Goal: Check status: Check status

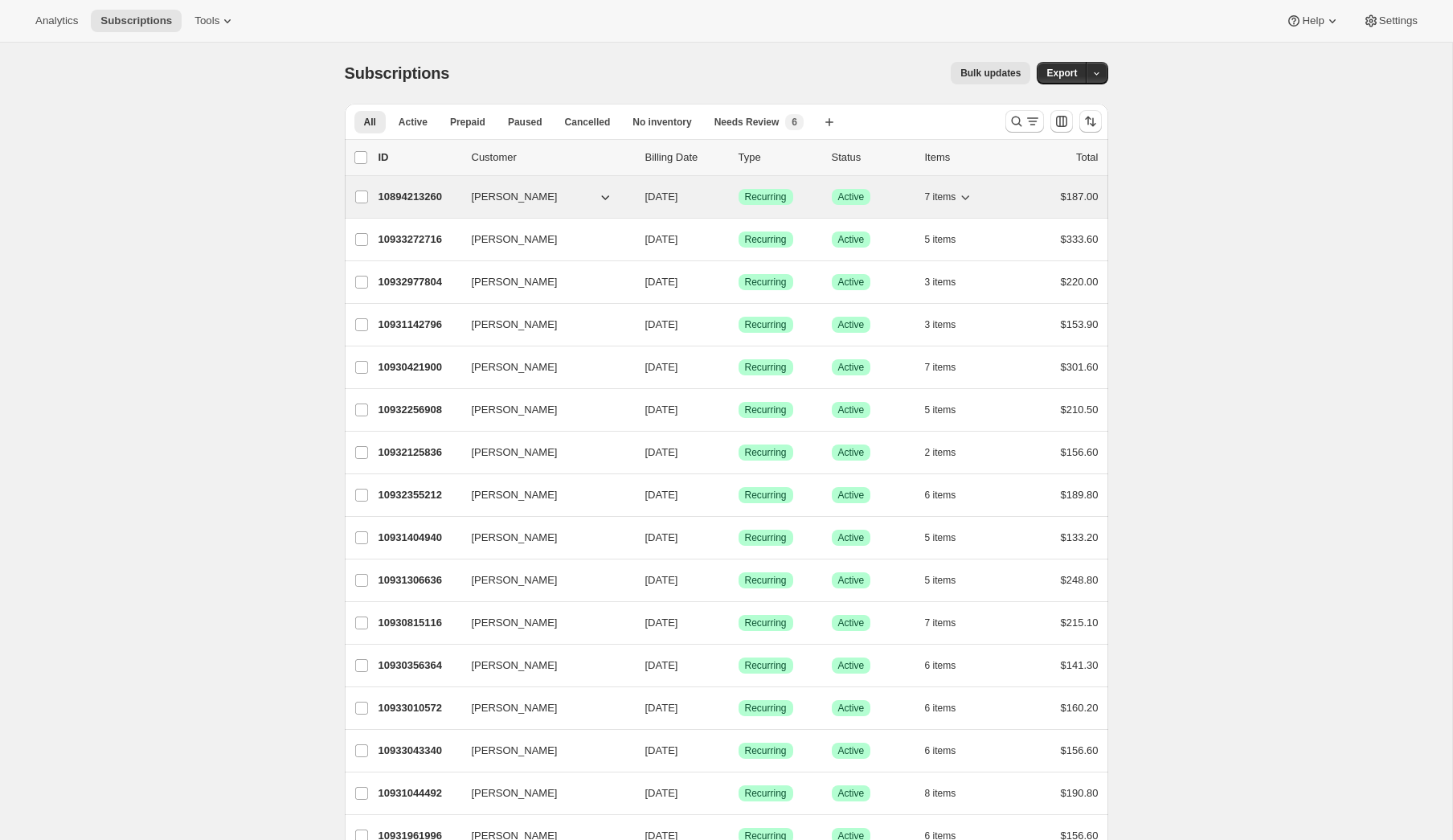
click at [414, 196] on p "10894213260" at bounding box center [418, 197] width 80 height 16
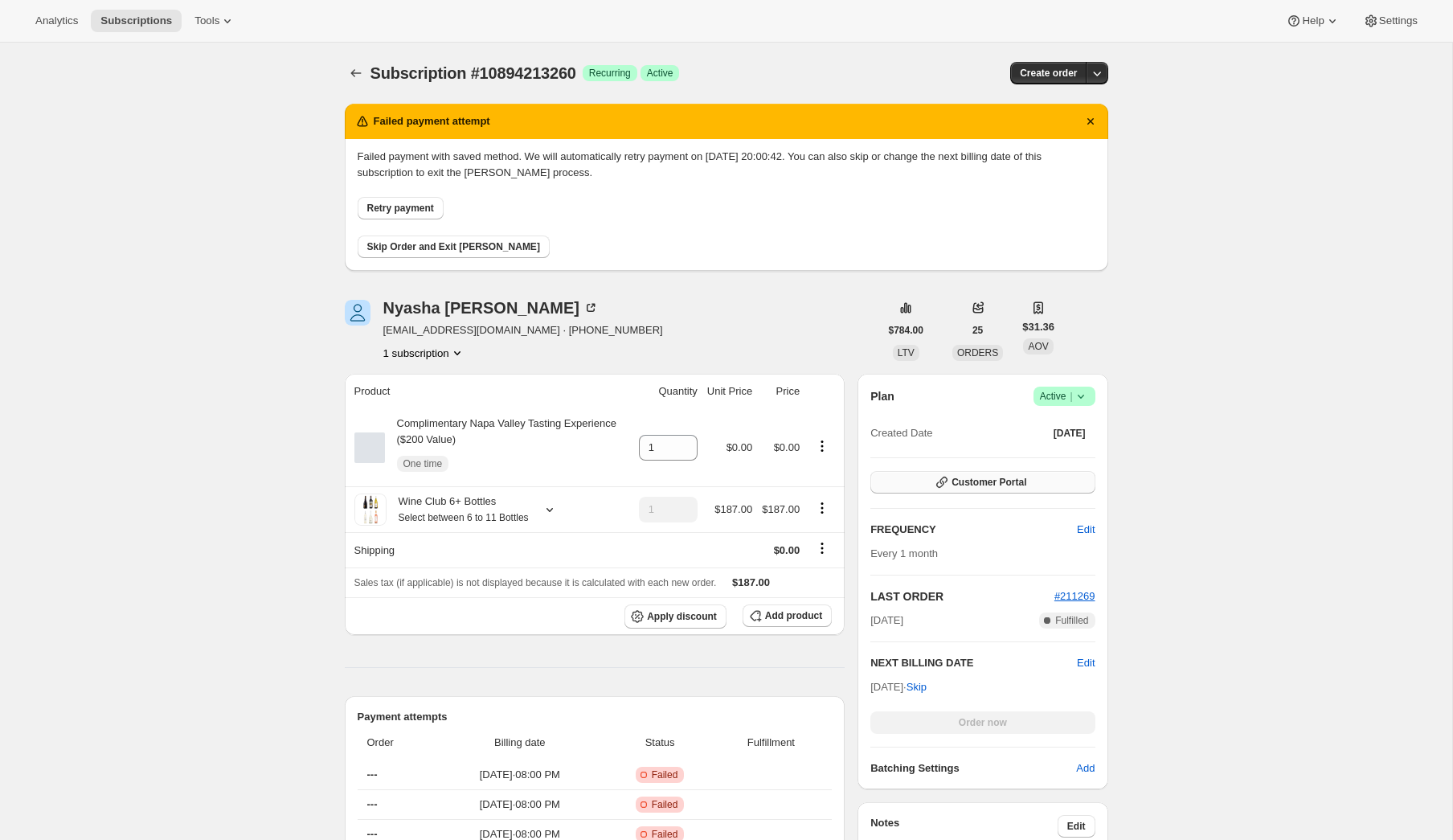
click at [951, 491] on button "Customer Portal" at bounding box center [982, 482] width 224 height 22
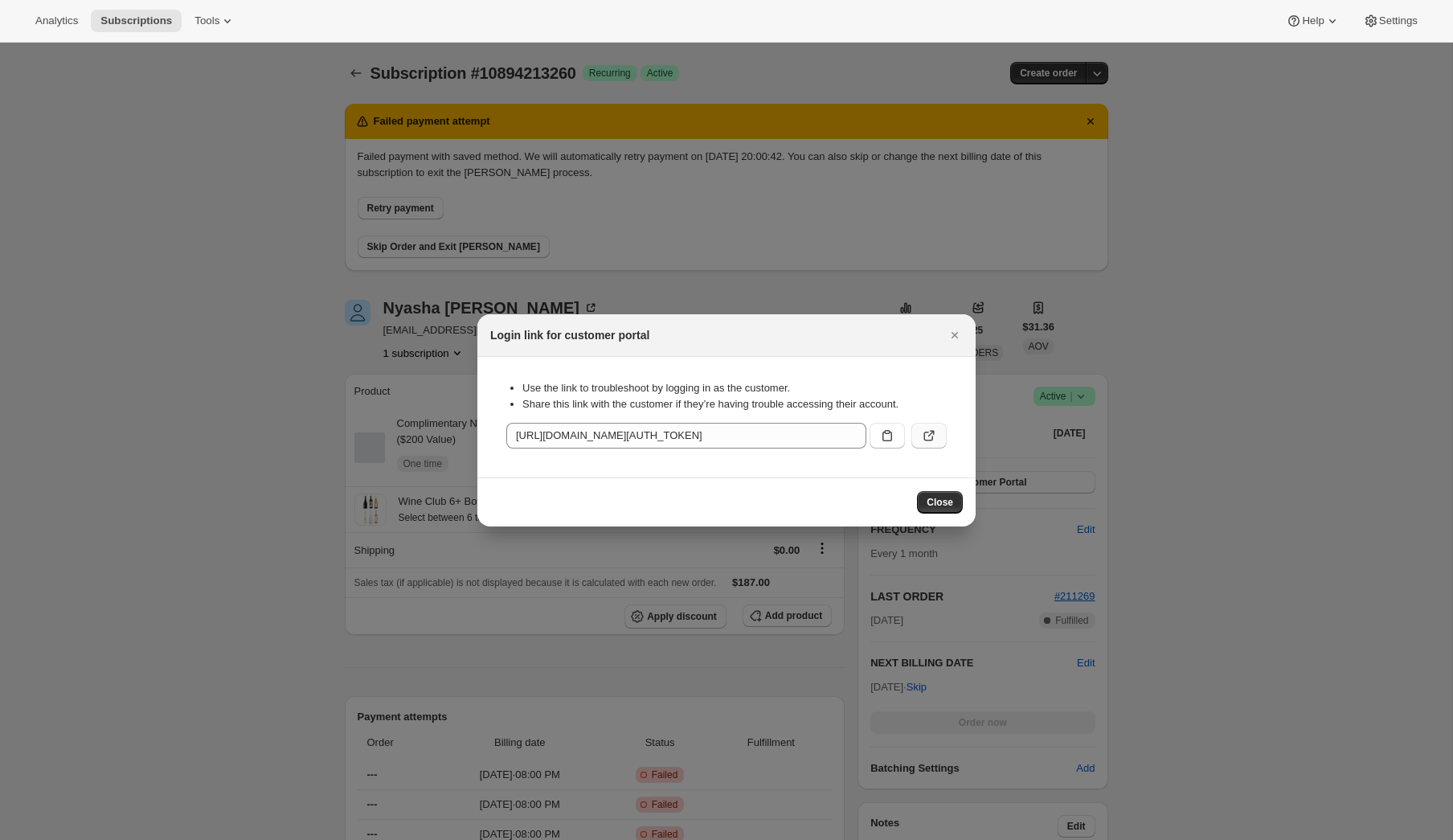
click at [921, 438] on icon ":rc3:" at bounding box center [928, 435] width 16 height 16
click at [278, 358] on div at bounding box center [726, 420] width 1453 height 840
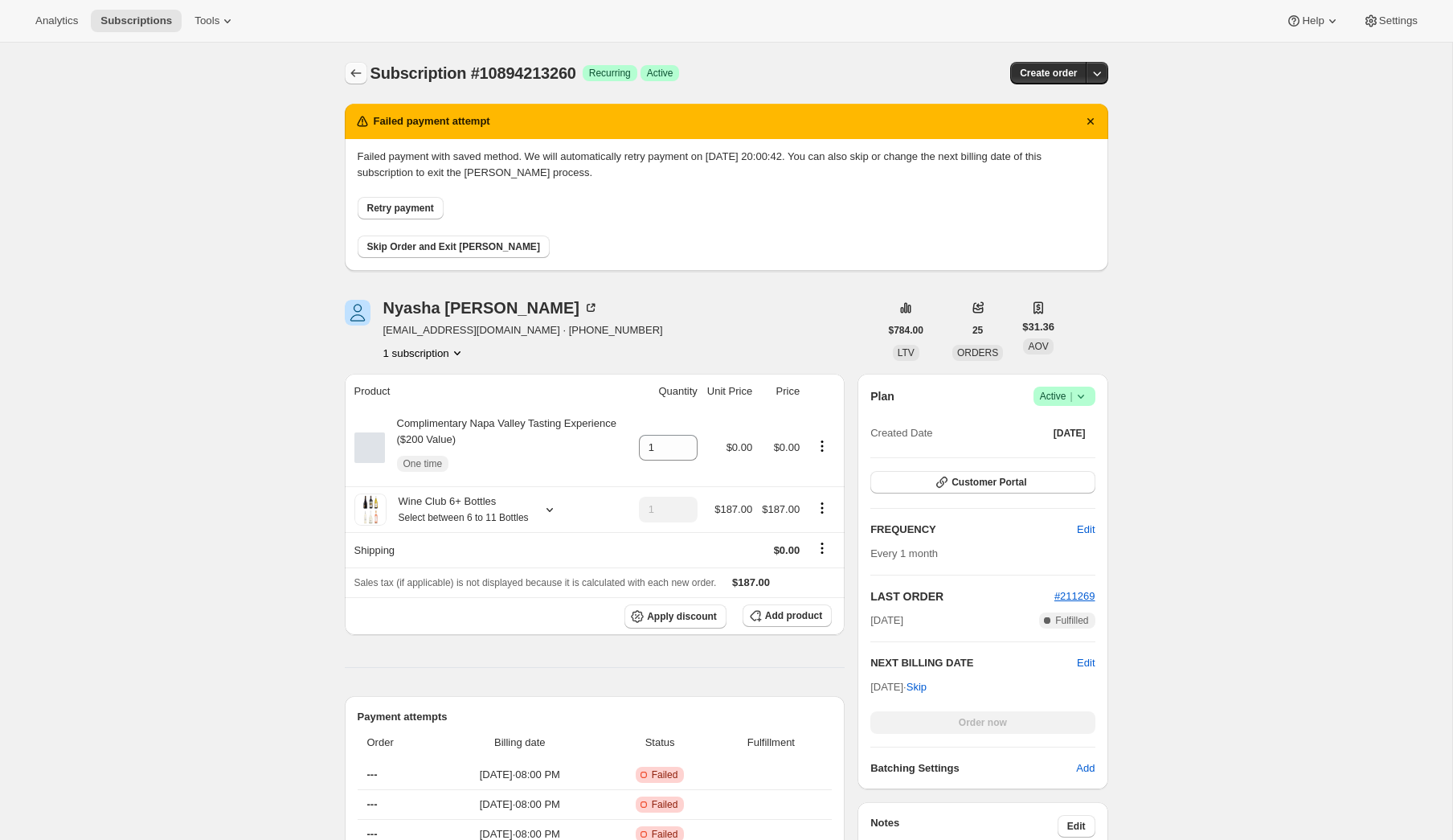
click at [356, 72] on icon "Subscriptions" at bounding box center [356, 73] width 16 height 16
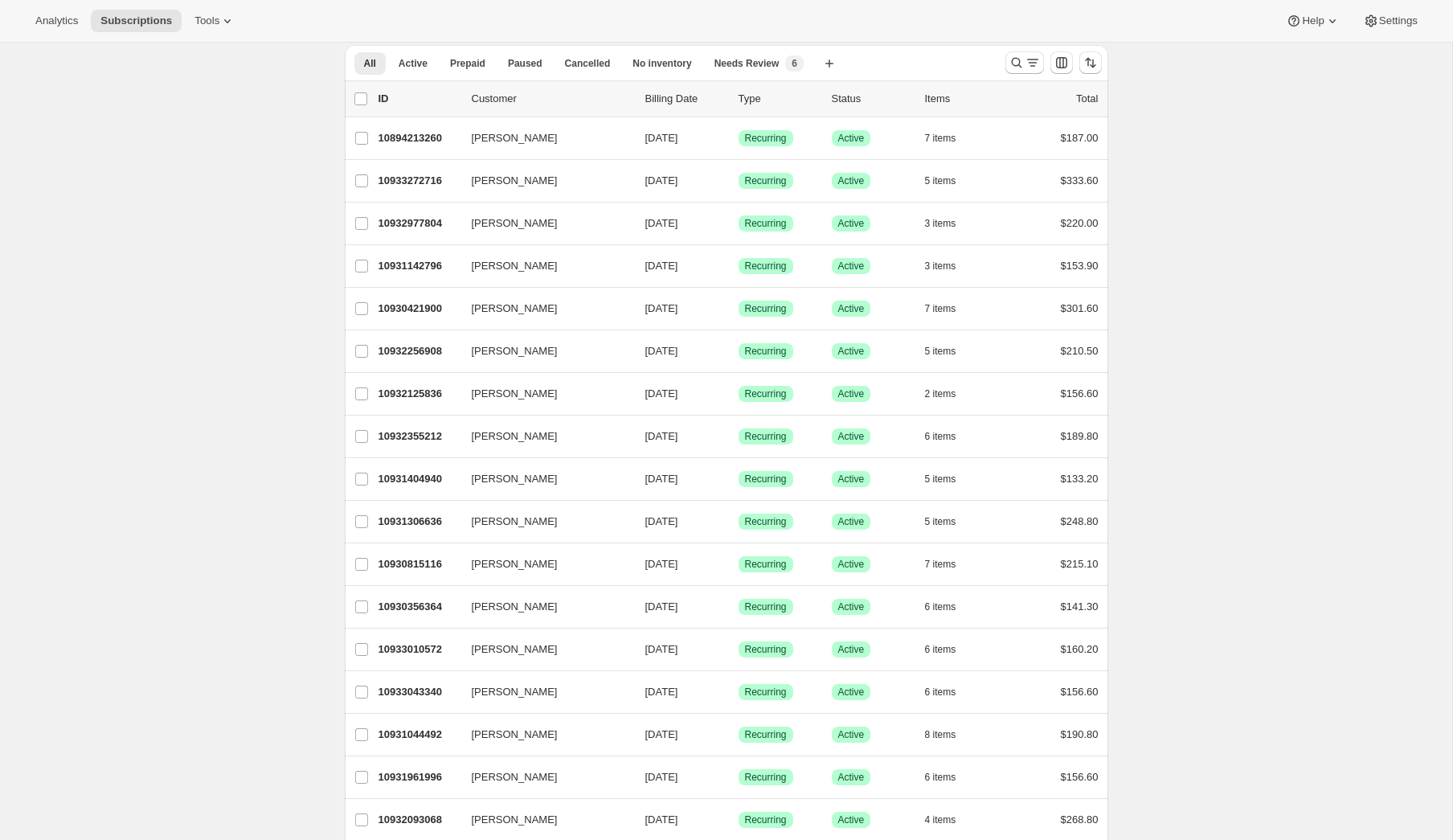
scroll to position [131, 0]
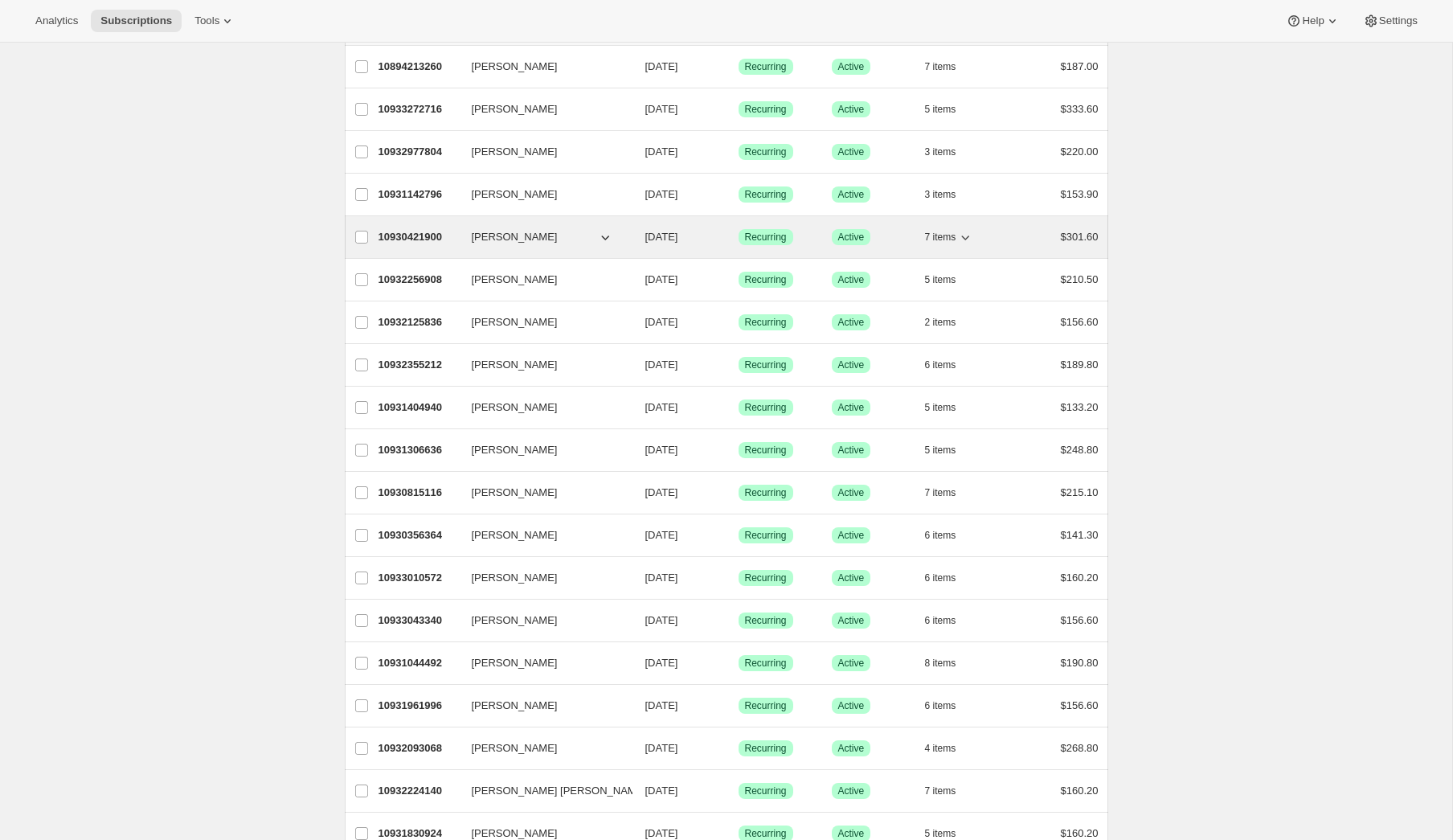
click at [394, 231] on p "10930421900" at bounding box center [418, 236] width 80 height 16
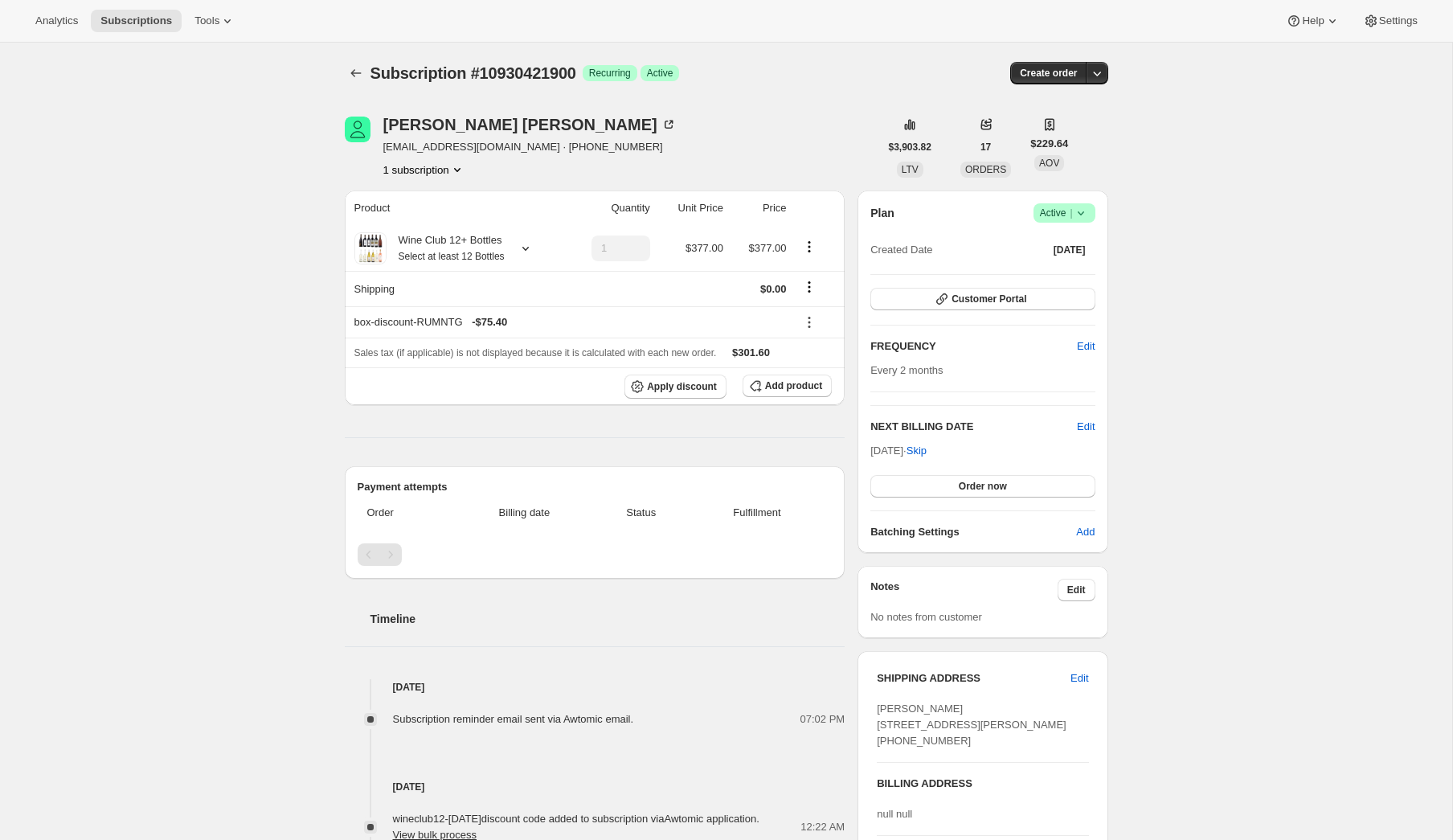
click at [922, 312] on div "Plan Success Active | Created Date [DATE] Customer Portal FREQUENCY Edit Every …" at bounding box center [982, 371] width 224 height 336
click at [922, 304] on button "Customer Portal" at bounding box center [982, 299] width 224 height 22
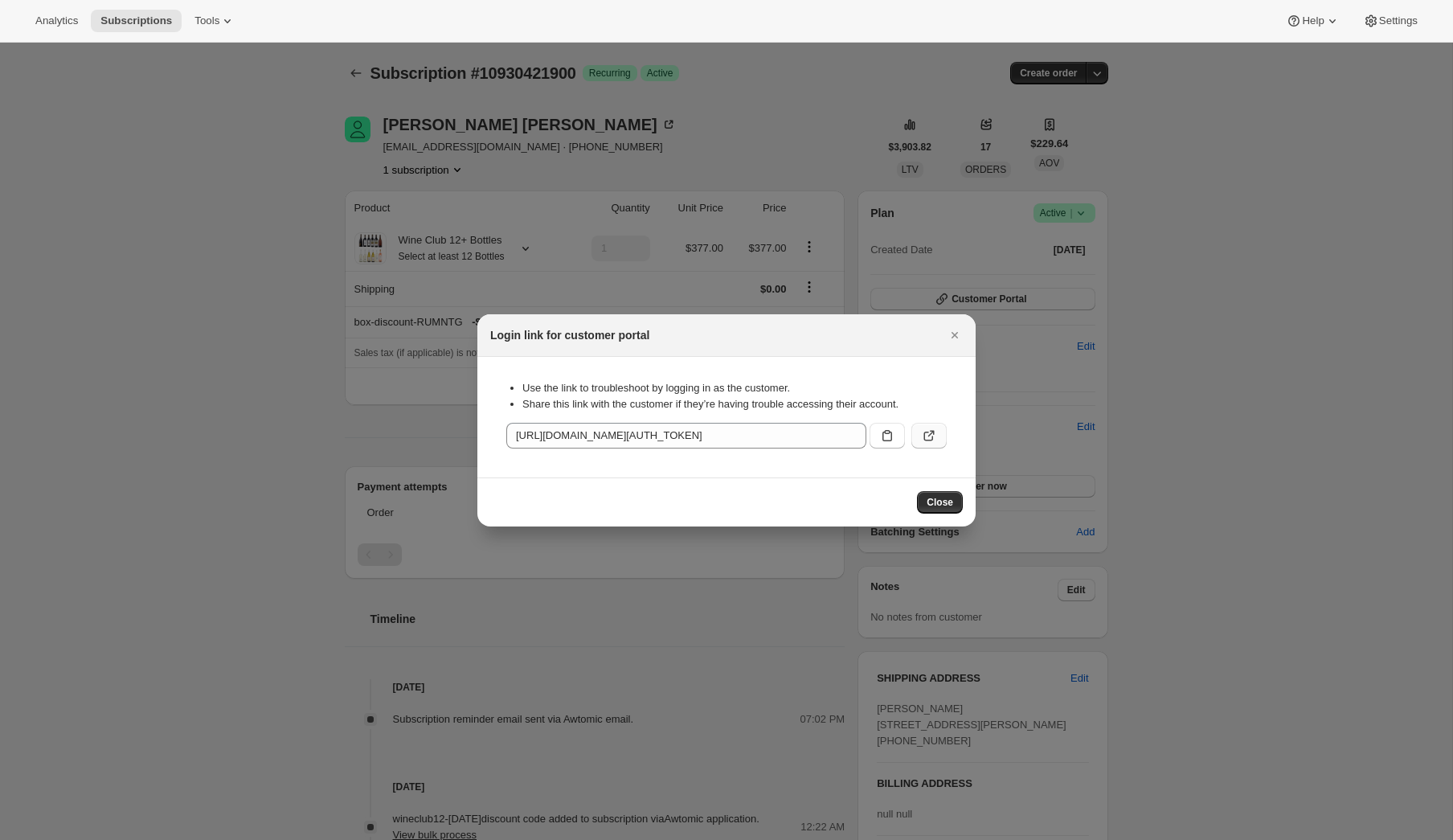
click at [927, 439] on icon ":rq1:" at bounding box center [928, 435] width 16 height 16
click at [403, 189] on div at bounding box center [726, 420] width 1453 height 840
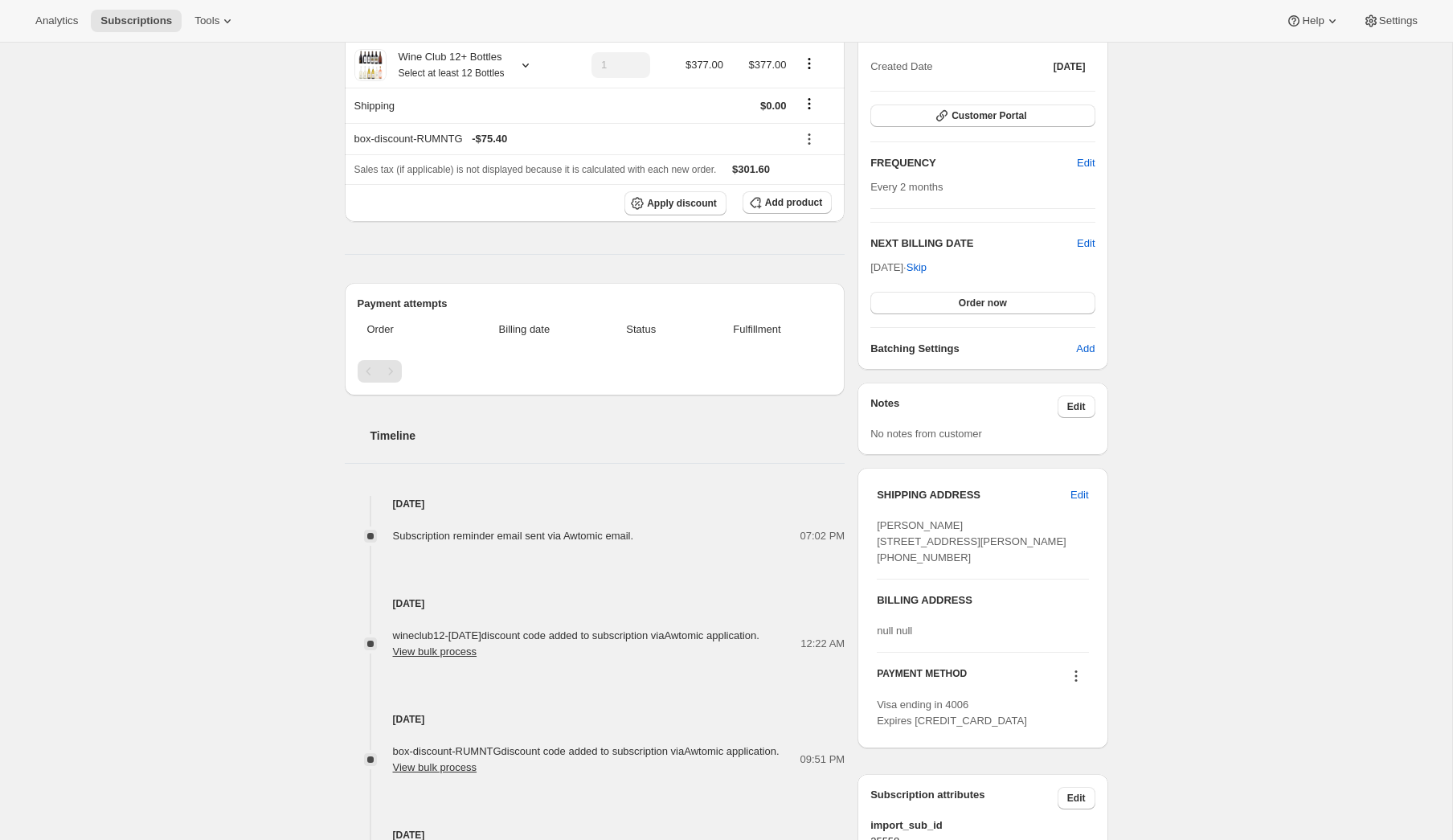
scroll to position [188, 0]
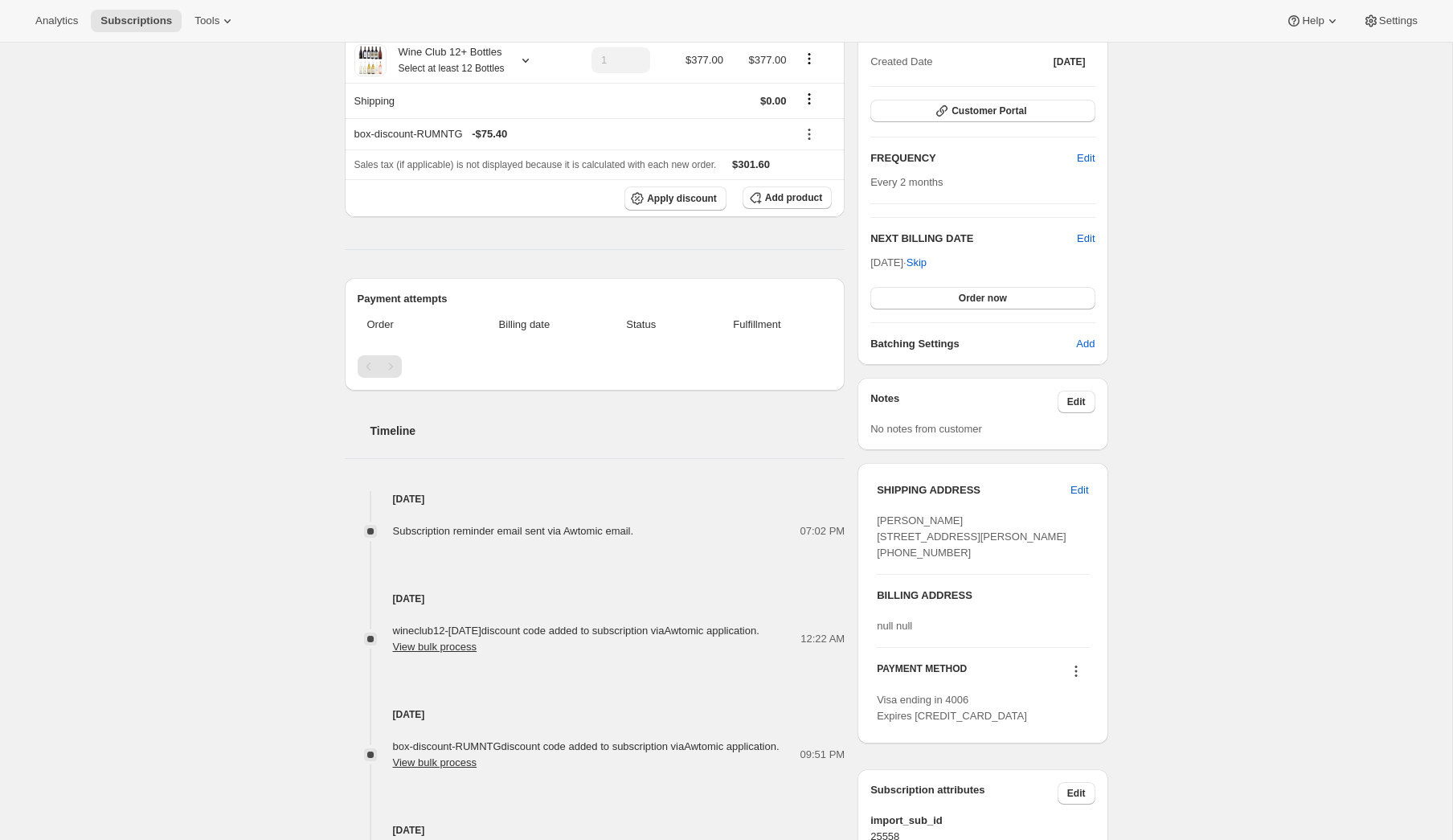
click at [488, 530] on span "Subscription reminder email sent via Awtomic email." at bounding box center [514, 530] width 241 height 12
click at [502, 532] on span "Subscription reminder email sent via Awtomic email." at bounding box center [514, 530] width 241 height 12
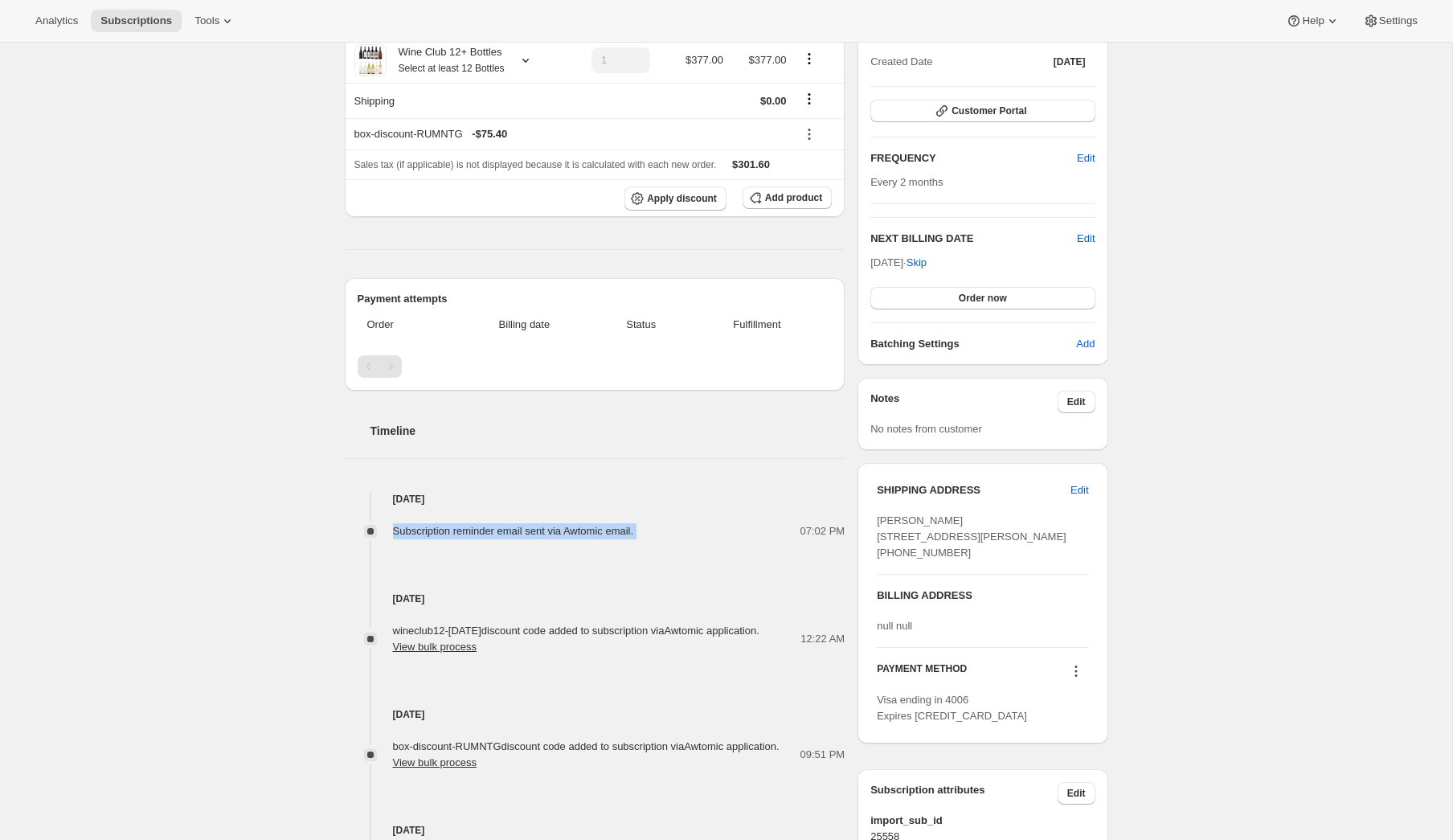
click at [502, 532] on span "Subscription reminder email sent via Awtomic email." at bounding box center [514, 530] width 241 height 12
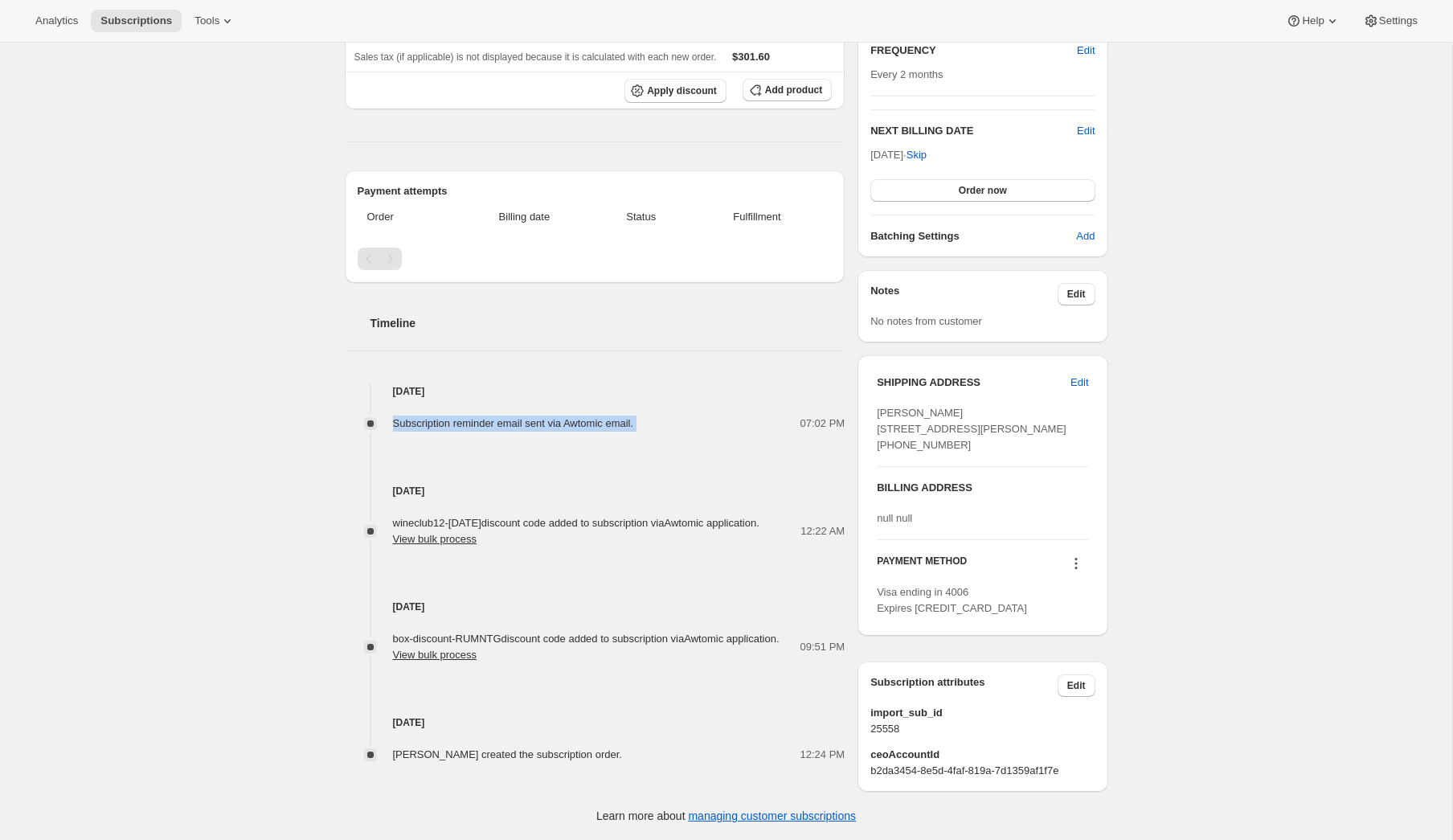
scroll to position [0, 0]
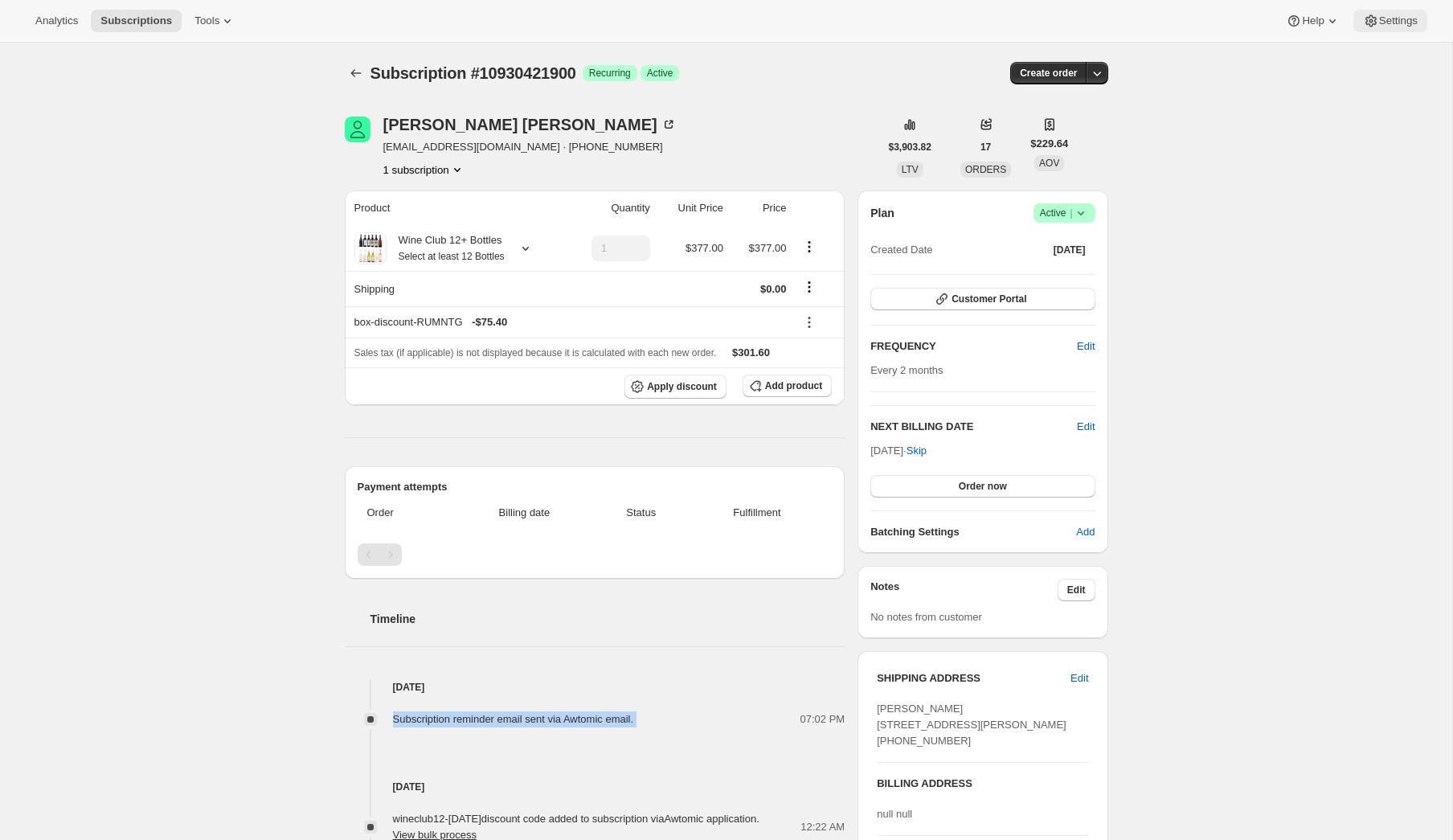
click at [1387, 23] on span "Settings" at bounding box center [1399, 21] width 39 height 13
